Goal: Task Accomplishment & Management: Manage account settings

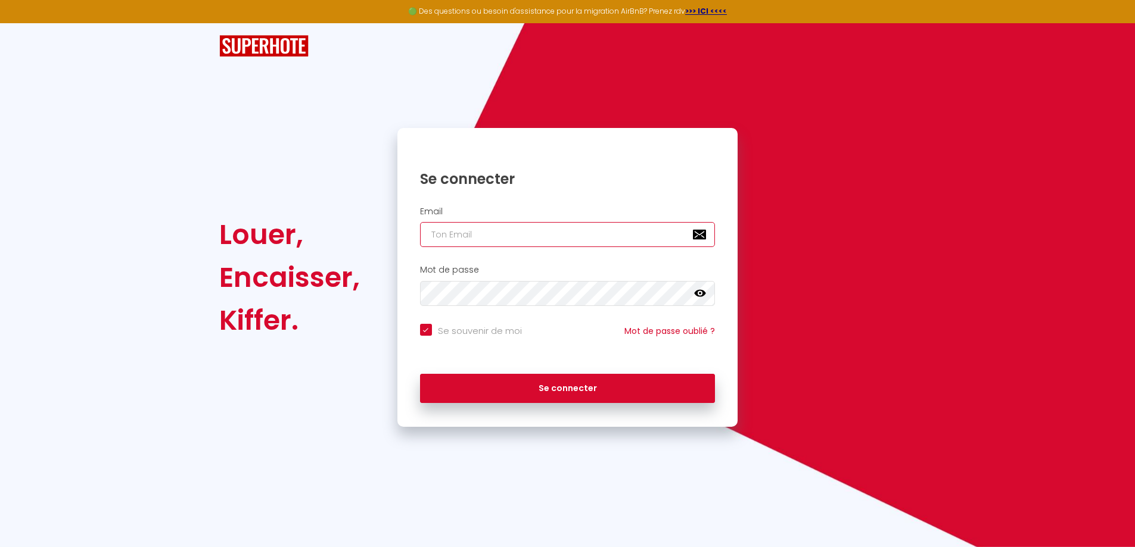
click at [504, 239] on input "email" at bounding box center [567, 234] width 295 height 25
type input "[EMAIL_ADDRESS][DOMAIN_NAME]"
checkbox input "true"
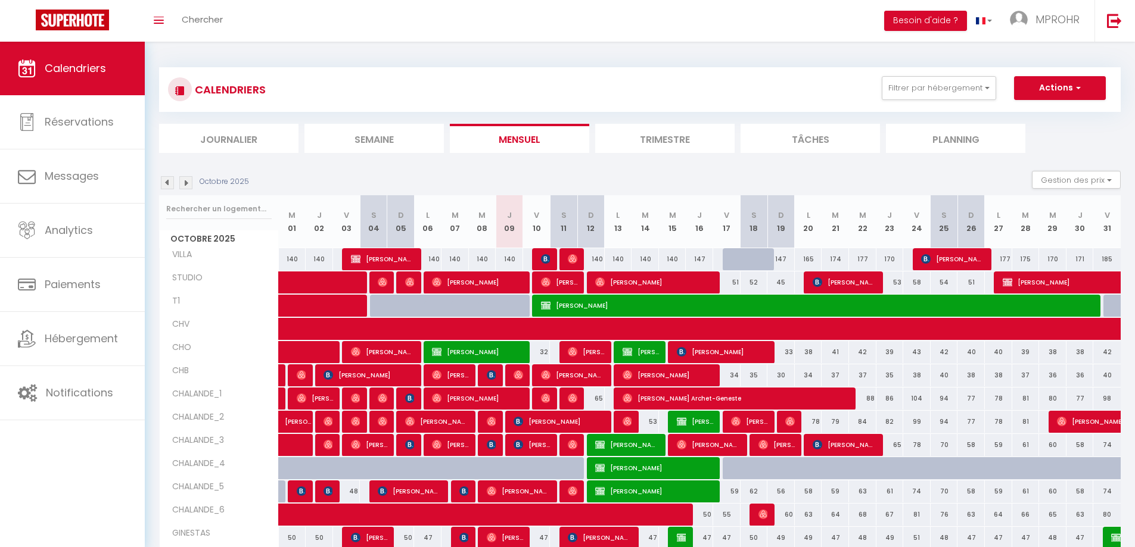
click at [745, 24] on div "Toggle menubar Chercher BUTTON Besoin d'aide ? MPROHR Paramètres Équipe" at bounding box center [605, 21] width 1039 height 42
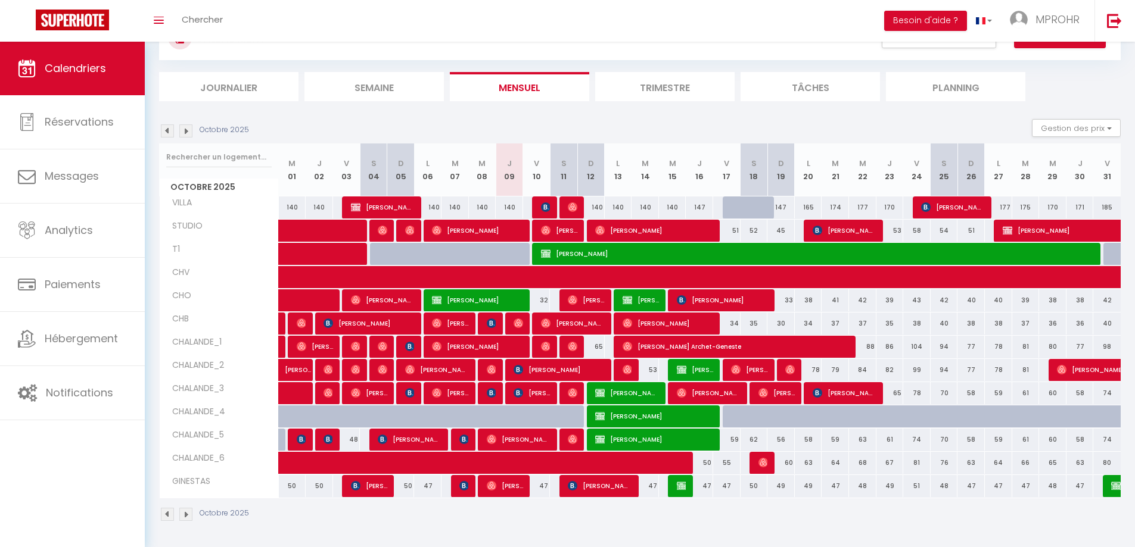
scroll to position [52, 0]
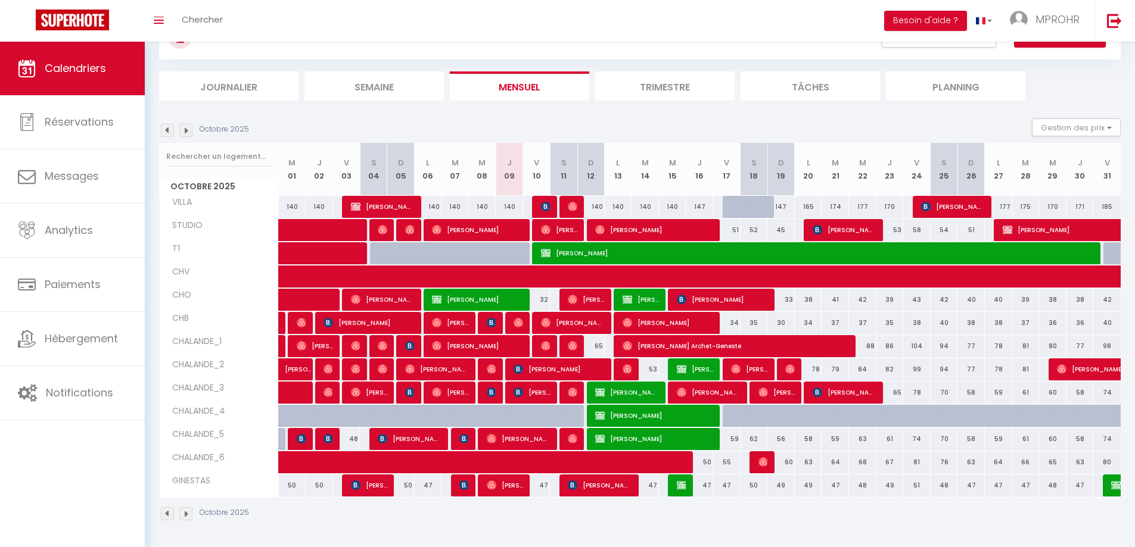
click at [321, 527] on div "Octobre 2025" at bounding box center [639, 515] width 961 height 35
drag, startPoint x: 316, startPoint y: 528, endPoint x: 394, endPoint y: 178, distance: 358.2
click at [320, 519] on div "Octobre 2025" at bounding box center [639, 515] width 961 height 35
click at [432, 129] on div "Octobre 2025 Gestion des prix Nb Nuits minimum Règles Disponibilité" at bounding box center [639, 131] width 961 height 24
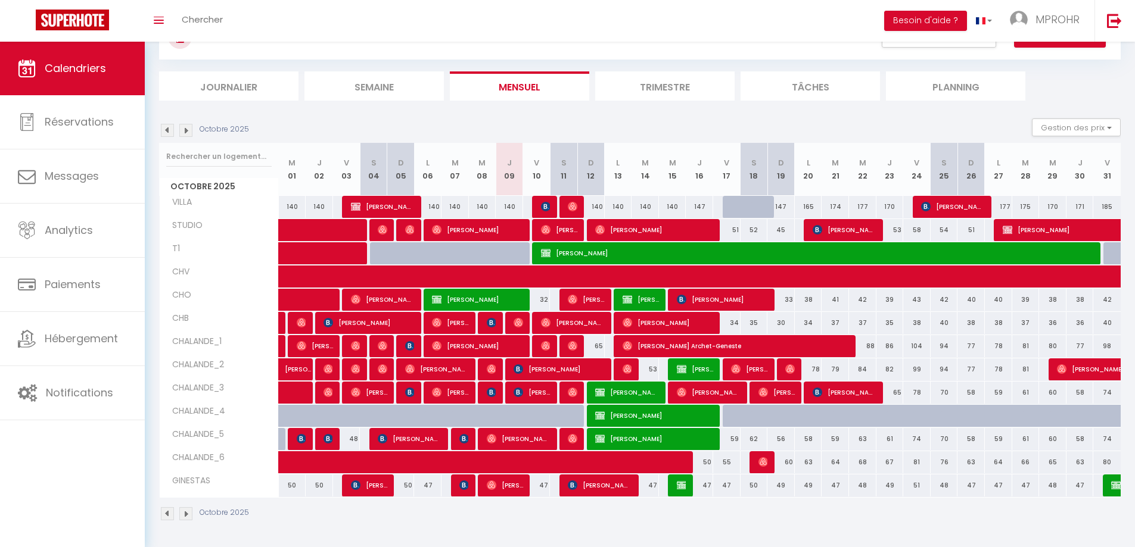
click at [432, 129] on div "Octobre 2025 Gestion des prix Nb Nuits minimum Règles Disponibilité" at bounding box center [639, 131] width 961 height 24
click at [593, 54] on div "CALENDRIERS Filtrer par hébergement ZELUX_CAPITOLE CHALANDE_1 CHALANDE_2 CHALAN…" at bounding box center [639, 37] width 961 height 45
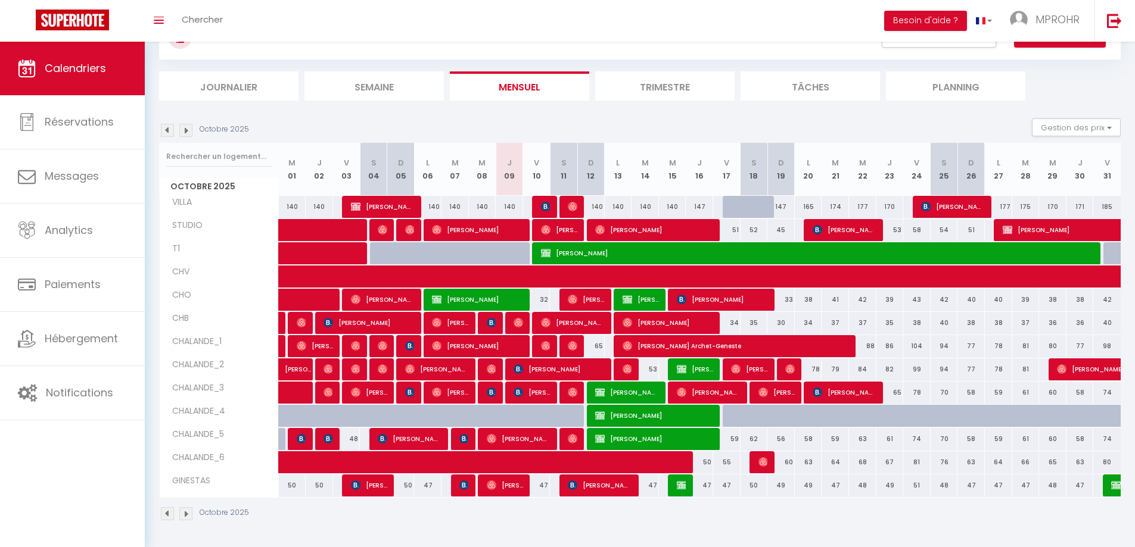
click at [593, 54] on div "CALENDRIERS Filtrer par hébergement ZELUX_CAPITOLE CHALANDE_1 CHALANDE_2 CHALAN…" at bounding box center [639, 37] width 961 height 45
click at [673, 114] on section "Octobre 2025 Gestion des prix Nb Nuits minimum Règles Disponibilité Octobre 202…" at bounding box center [639, 320] width 961 height 426
click at [649, 40] on div "Toggle menubar Chercher BUTTON Besoin d'aide ? MPROHR Paramètres Équipe" at bounding box center [605, 21] width 1039 height 42
